Goal: Information Seeking & Learning: Learn about a topic

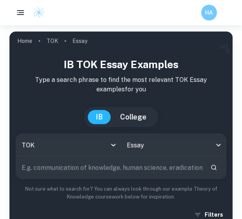
click at [53, 169] on input "text" at bounding box center [110, 167] width 188 height 22
paste input "Are visual representations always helpful in the communication of knowledge? Di…"
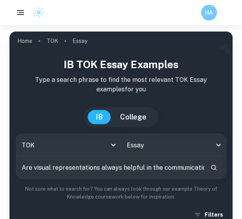
scroll to position [0, 201]
type input "Are visual representations always helpful in the communication of knowledge? Di…"
click at [216, 170] on icon "Search" at bounding box center [214, 168] width 6 height 6
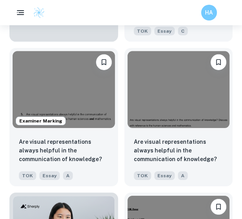
scroll to position [575, 0]
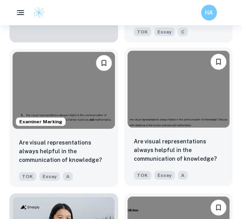
click at [208, 128] on div at bounding box center [178, 89] width 109 height 83
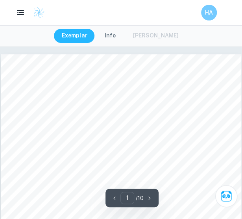
click at [154, 42] on div "Exemplar Info [PERSON_NAME]" at bounding box center [121, 36] width 134 height 14
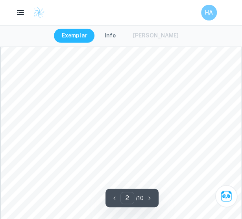
scroll to position [431, 0]
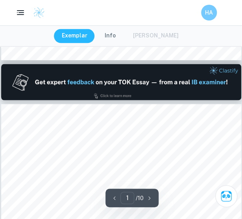
type input "2"
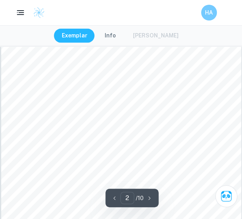
scroll to position [380, 0]
